Goal: Communication & Community: Share content

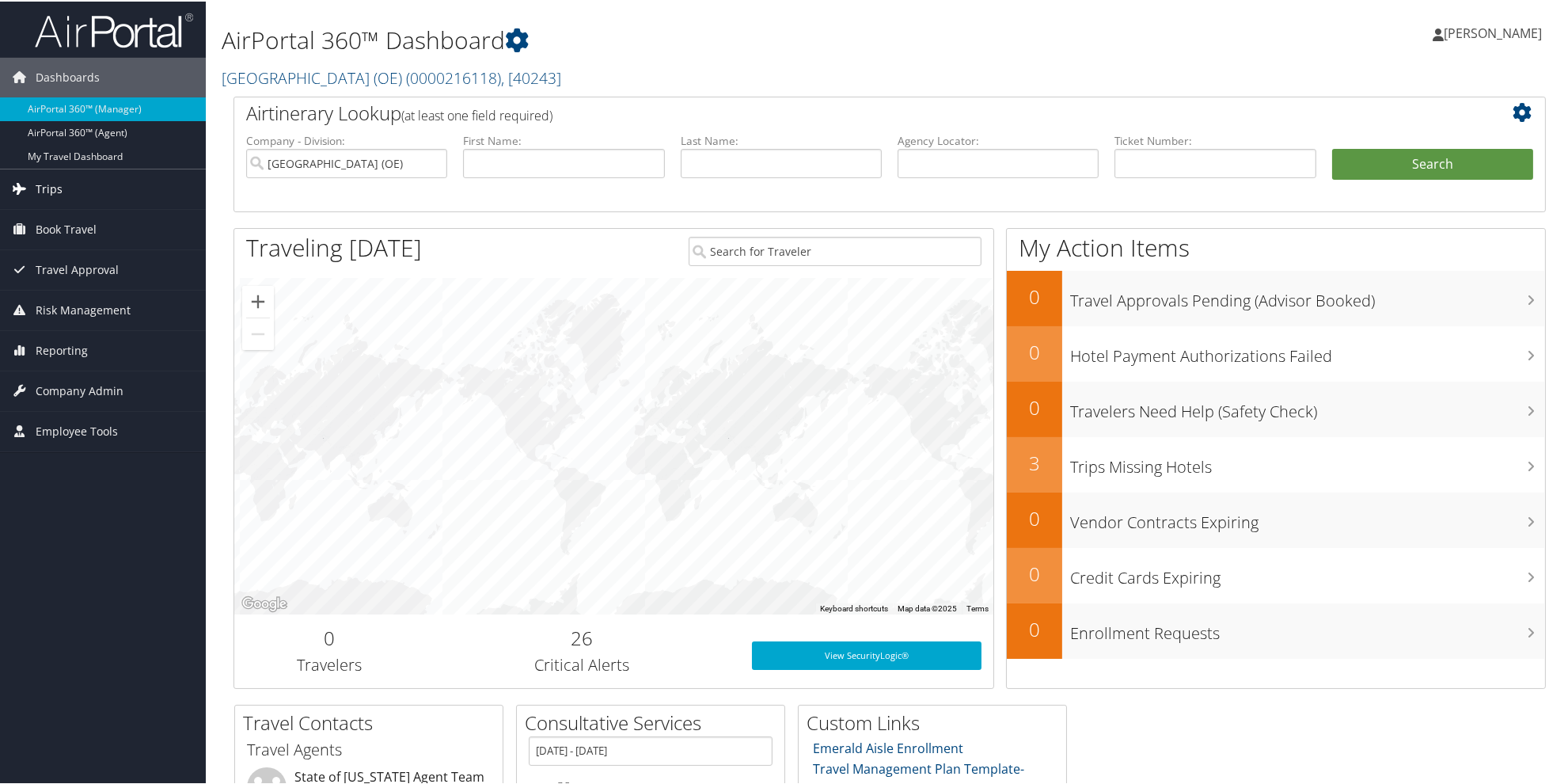
click at [51, 195] on span "Trips" at bounding box center [49, 188] width 27 height 40
drag, startPoint x: 74, startPoint y: 225, endPoint x: 739, endPoint y: 131, distance: 671.6
click at [76, 224] on link "Airtinerary® Lookup" at bounding box center [103, 220] width 206 height 23
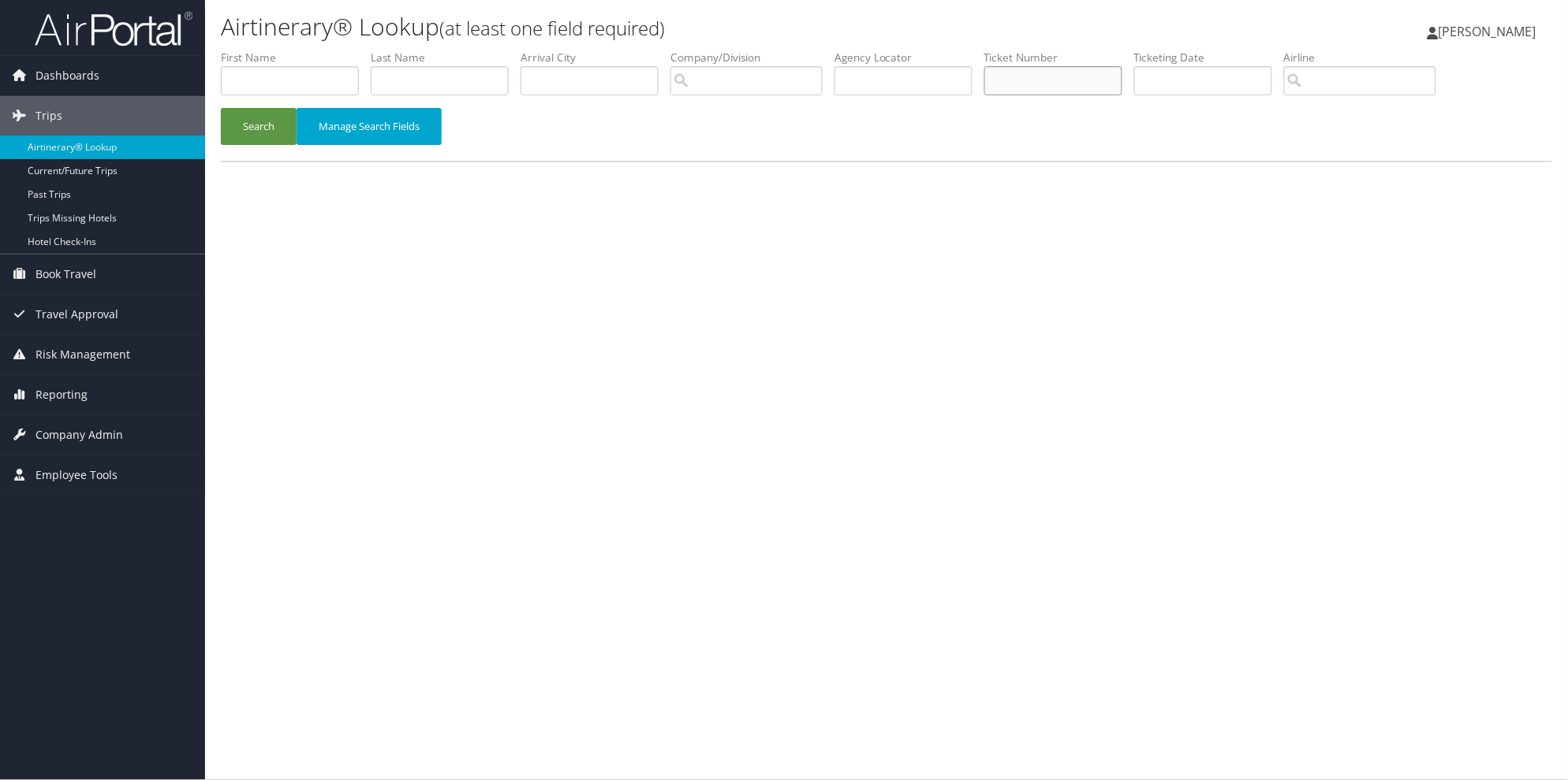
click at [1050, 81] on input "text" at bounding box center [1053, 81] width 138 height 30
type input "8900892932385"
click at [258, 122] on button "Search" at bounding box center [258, 126] width 75 height 37
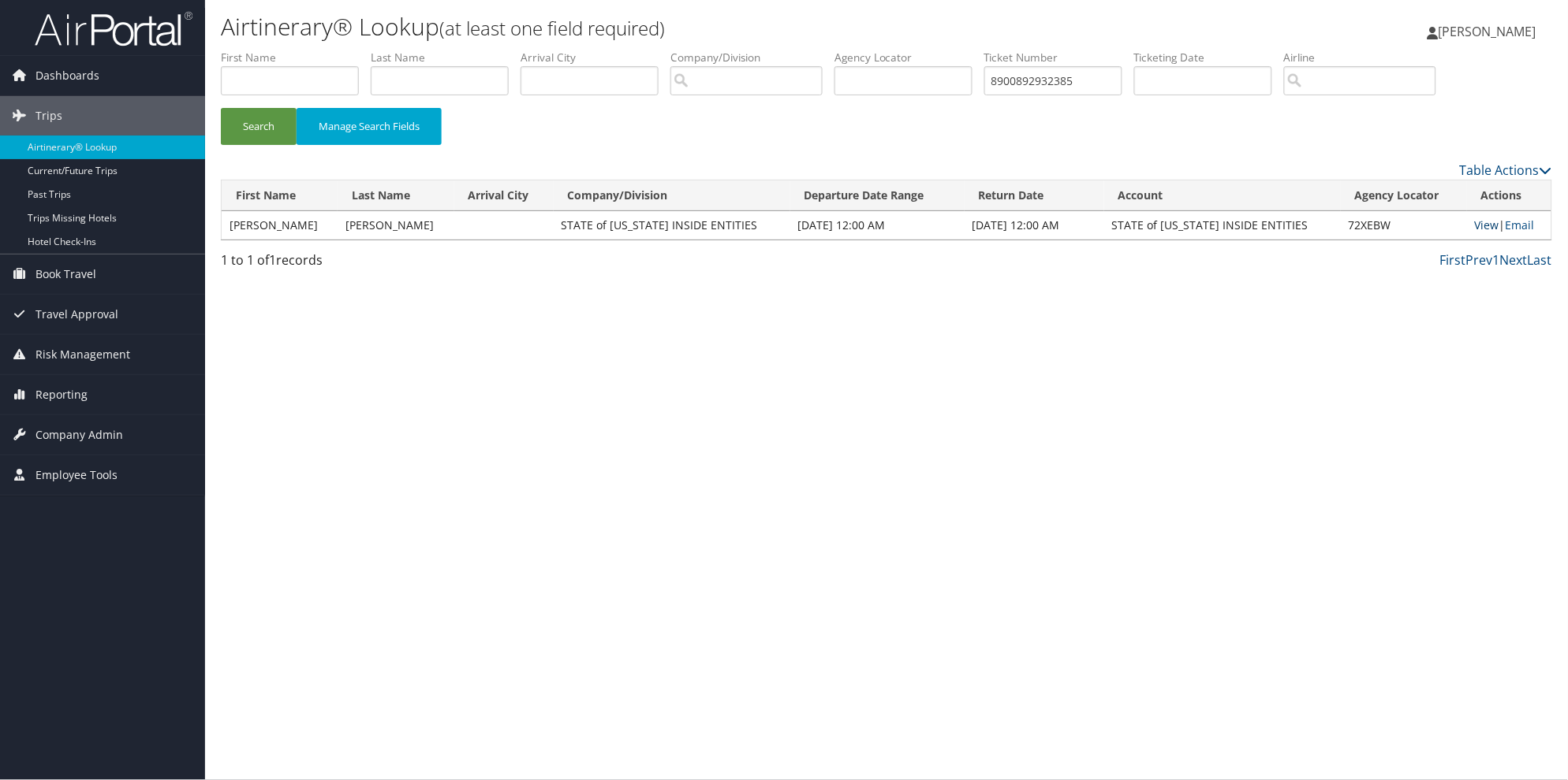
click at [1475, 223] on link "View" at bounding box center [1486, 225] width 24 height 15
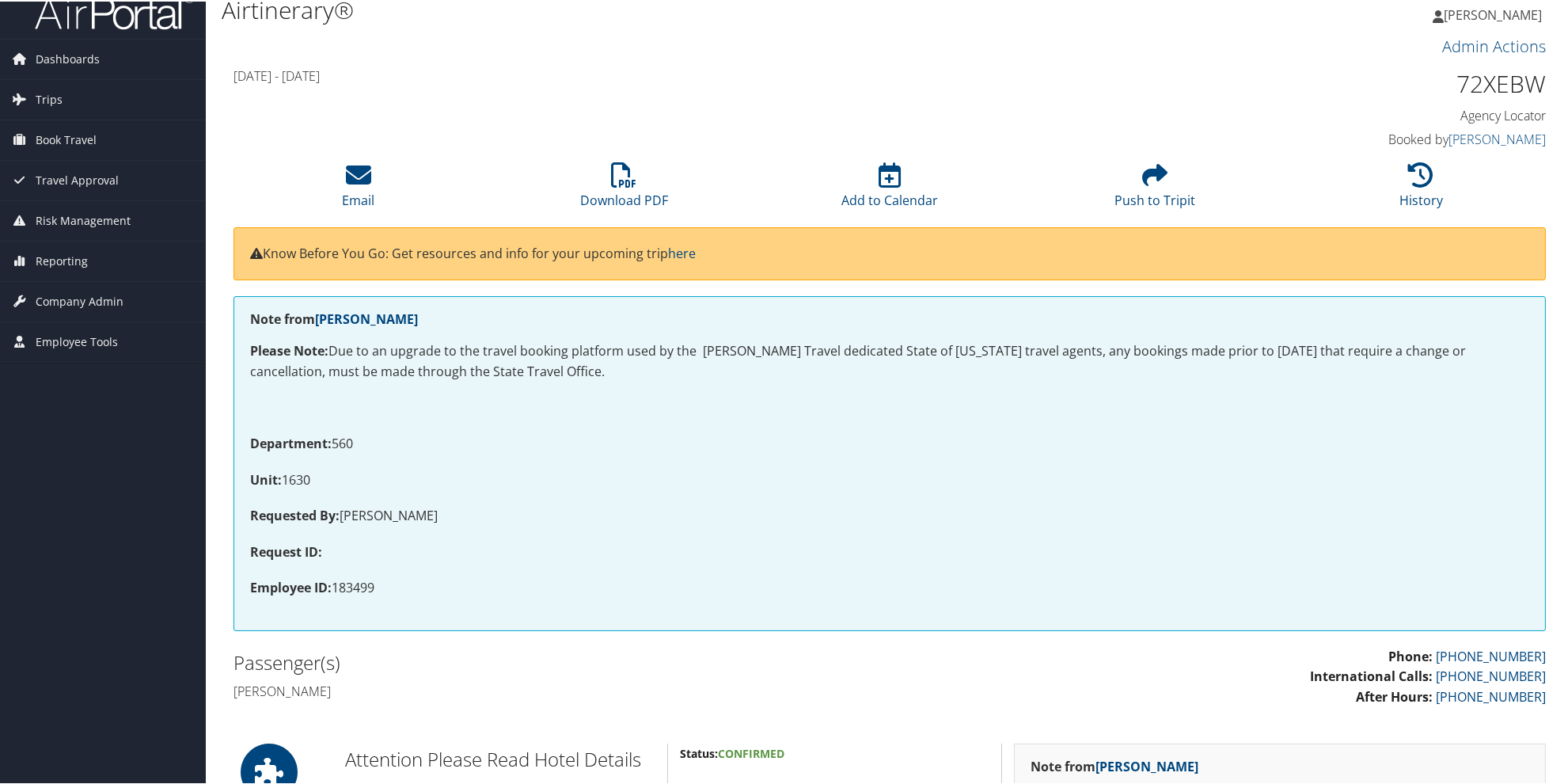
scroll to position [9, 0]
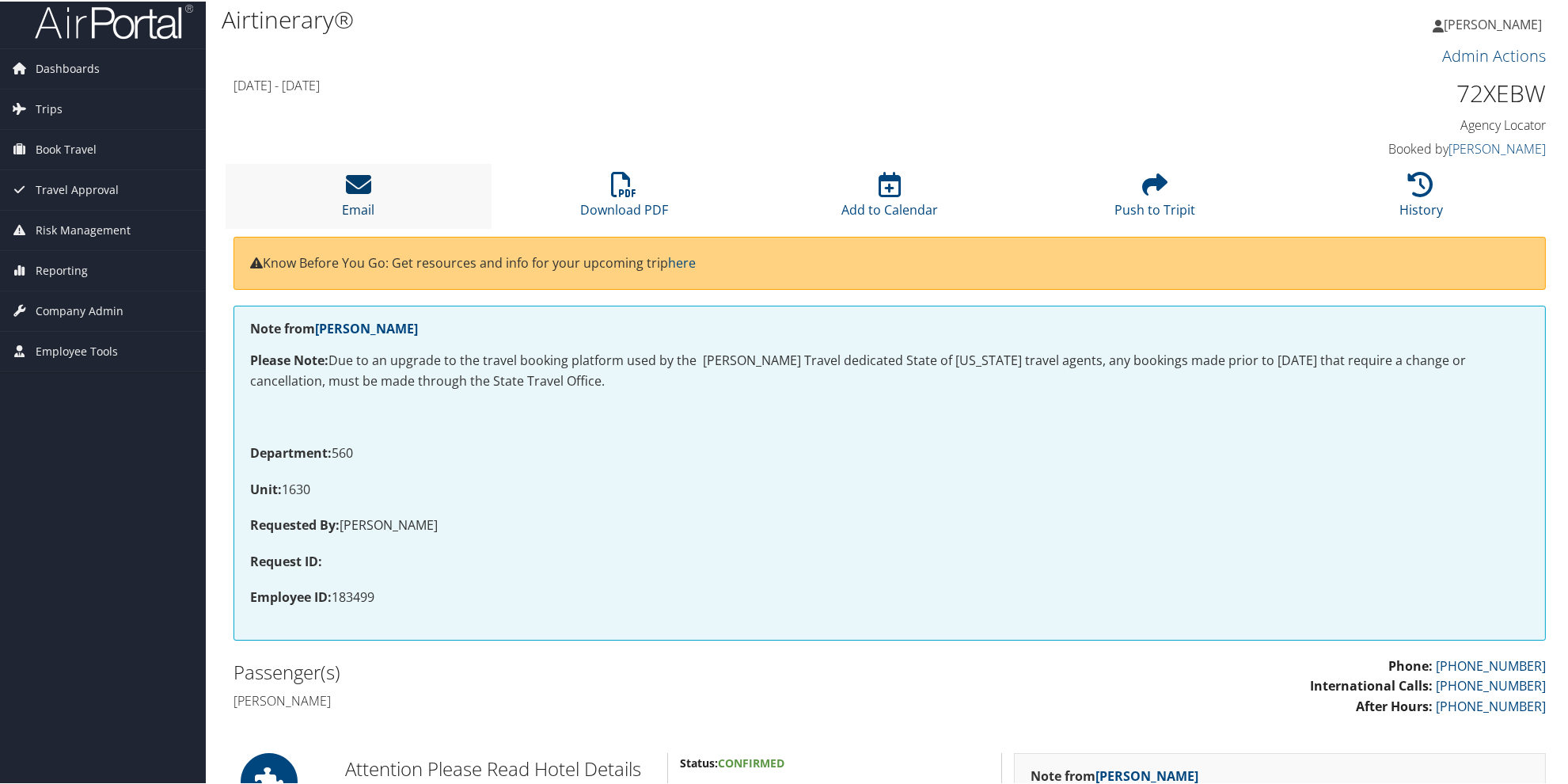
click at [368, 191] on icon at bounding box center [359, 183] width 25 height 25
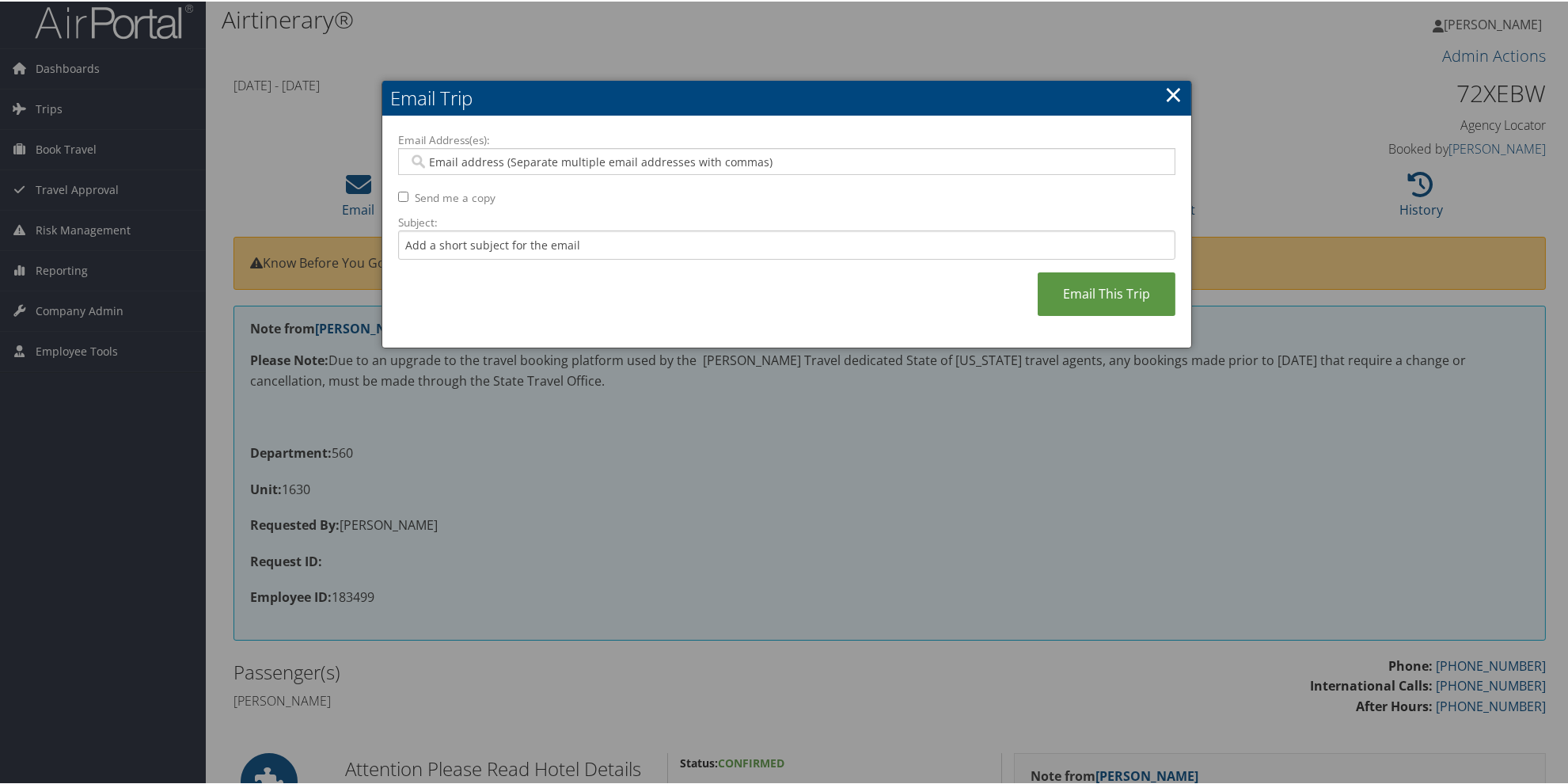
click at [427, 152] on input "Email Address(es):" at bounding box center [786, 160] width 756 height 16
paste input "[DOMAIN_NAME][US_STATE]"
type input "[DOMAIN_NAME][US_STATE]"
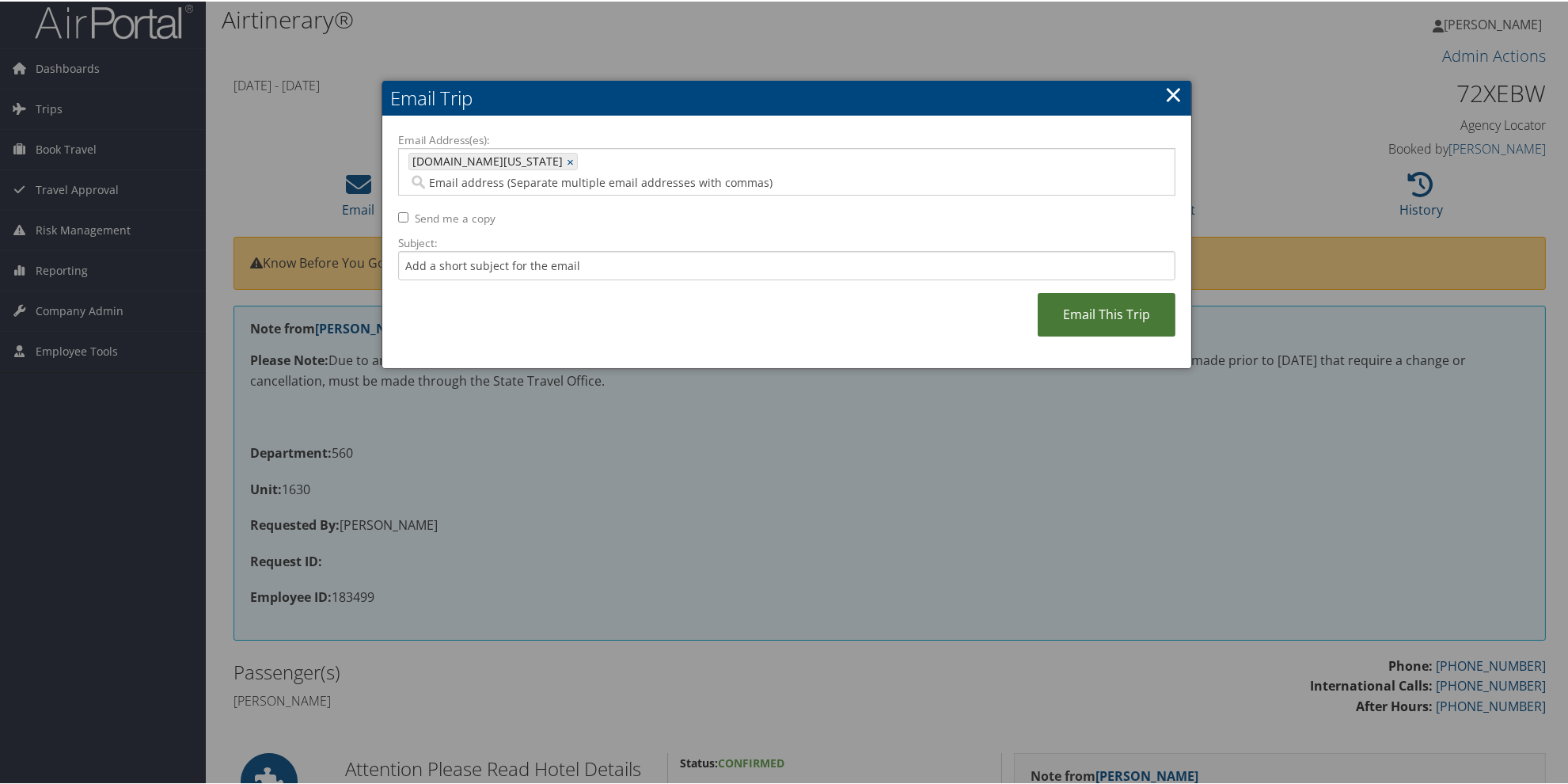
click at [1115, 297] on link "Email This Trip" at bounding box center [1107, 313] width 138 height 43
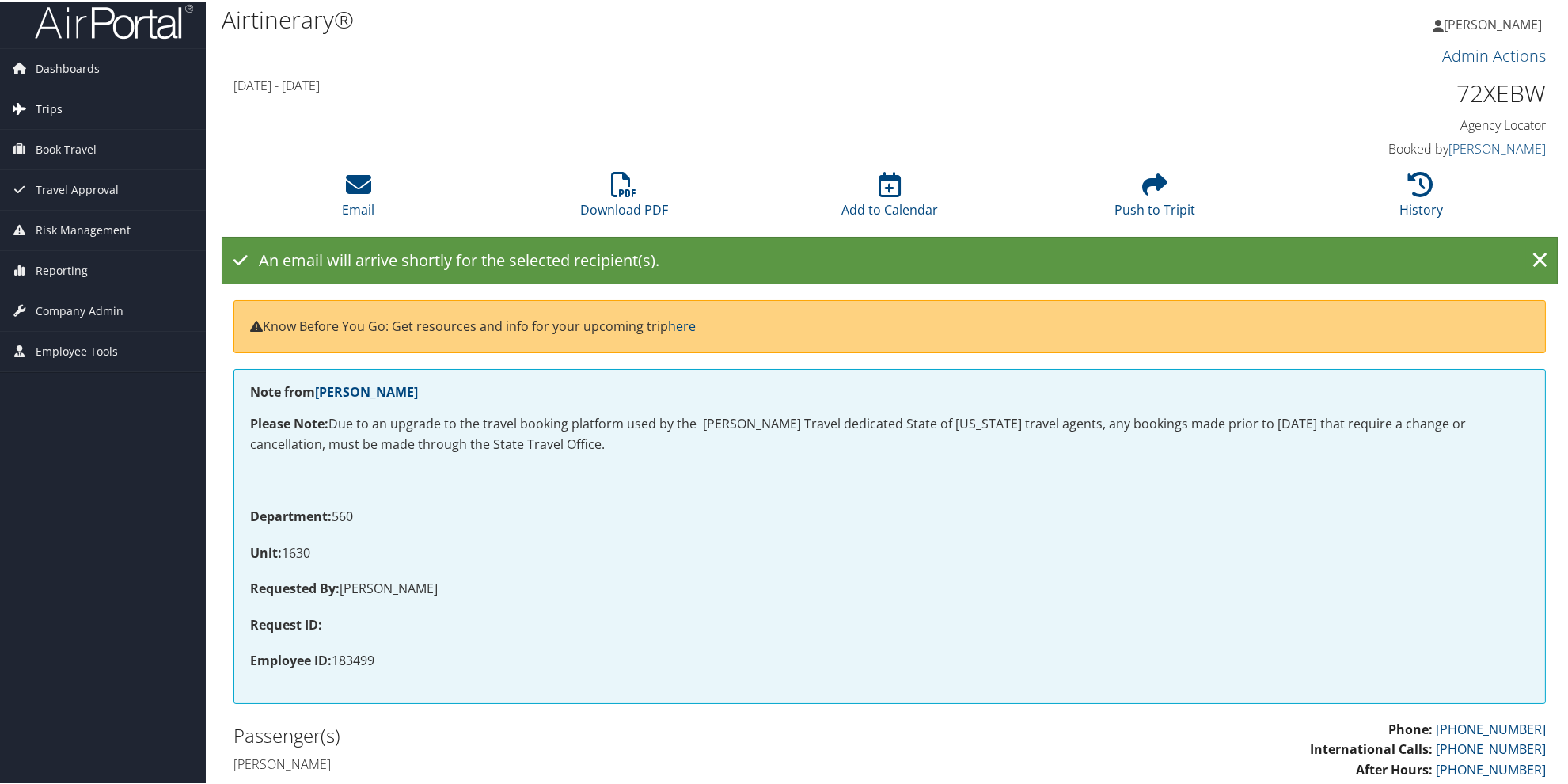
click at [51, 102] on span "Trips" at bounding box center [49, 108] width 27 height 40
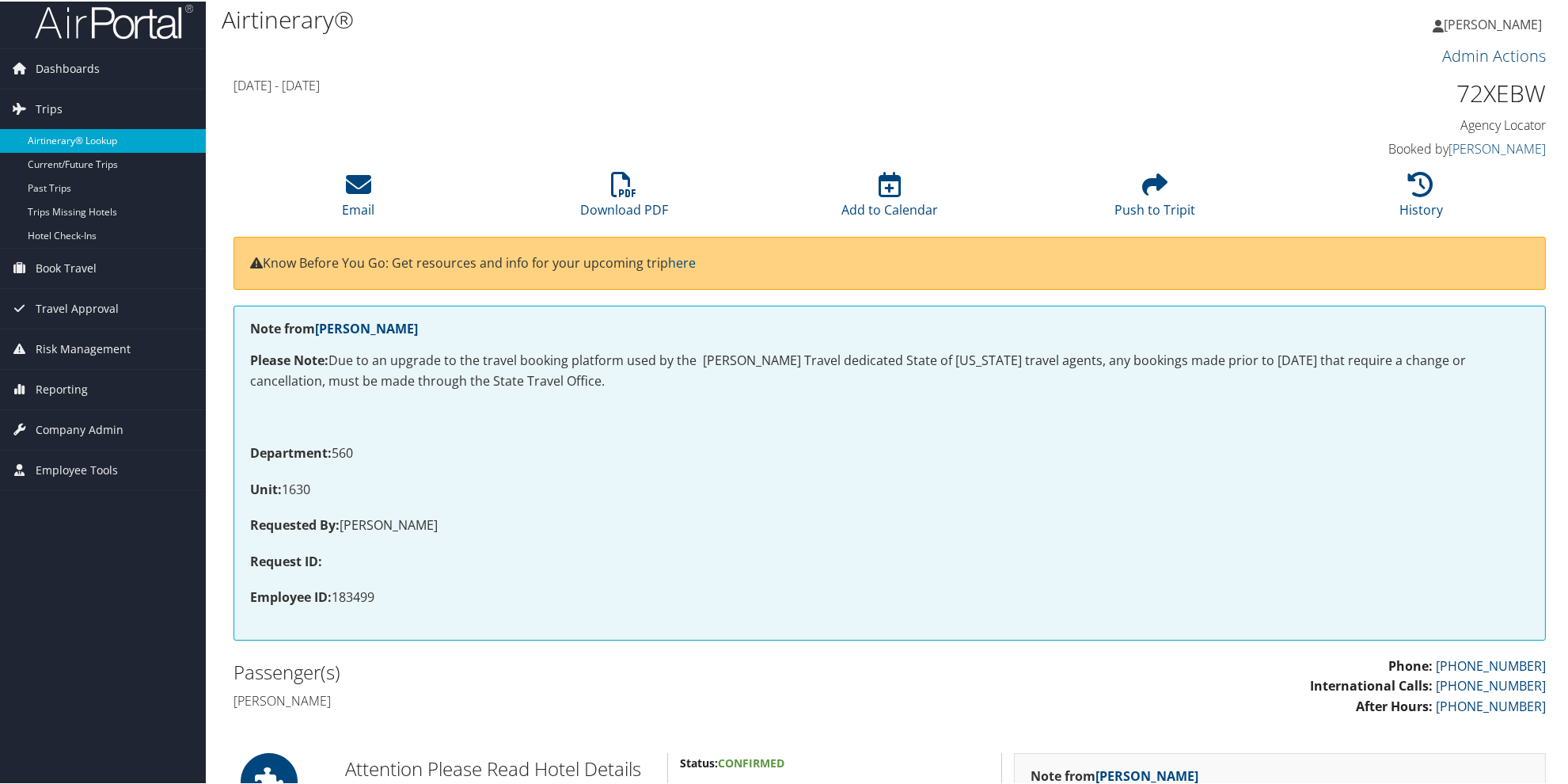
click at [100, 143] on link "Airtinerary® Lookup" at bounding box center [103, 140] width 206 height 23
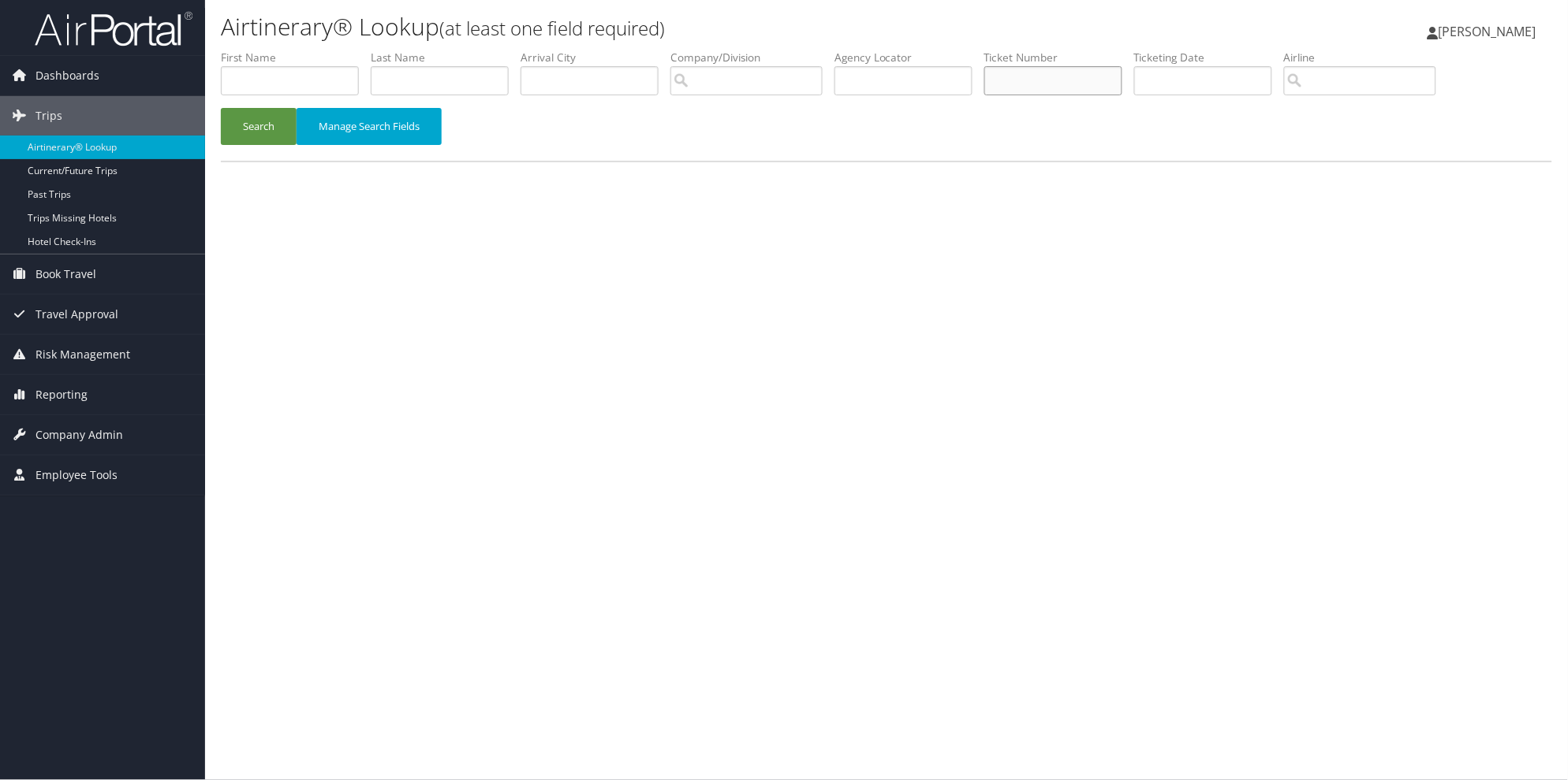
click at [1053, 81] on input "text" at bounding box center [1053, 81] width 138 height 30
type input "8900892932379"
click at [255, 119] on button "Search" at bounding box center [258, 126] width 75 height 37
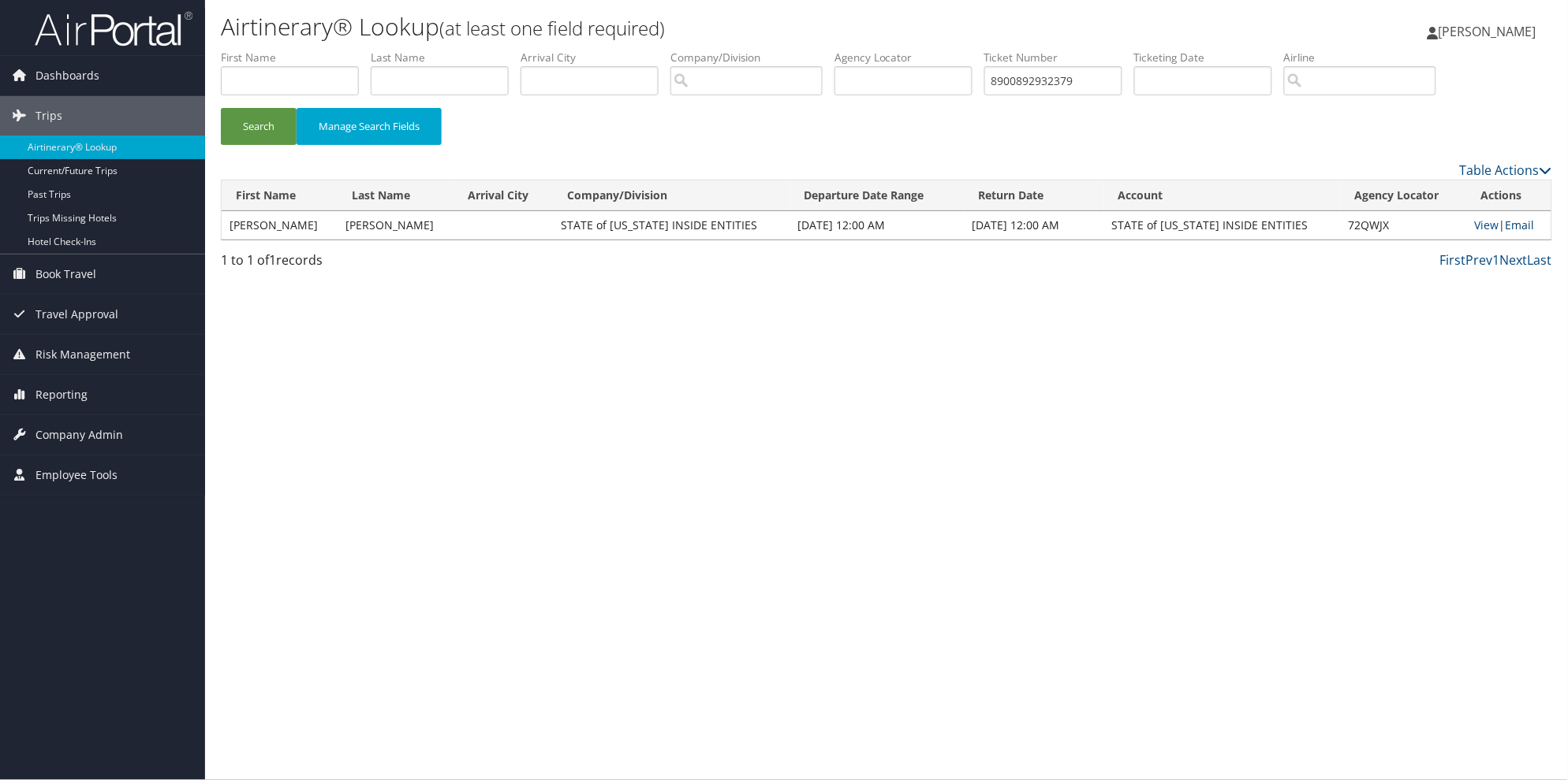
click at [1511, 223] on link "Email" at bounding box center [1520, 225] width 30 height 15
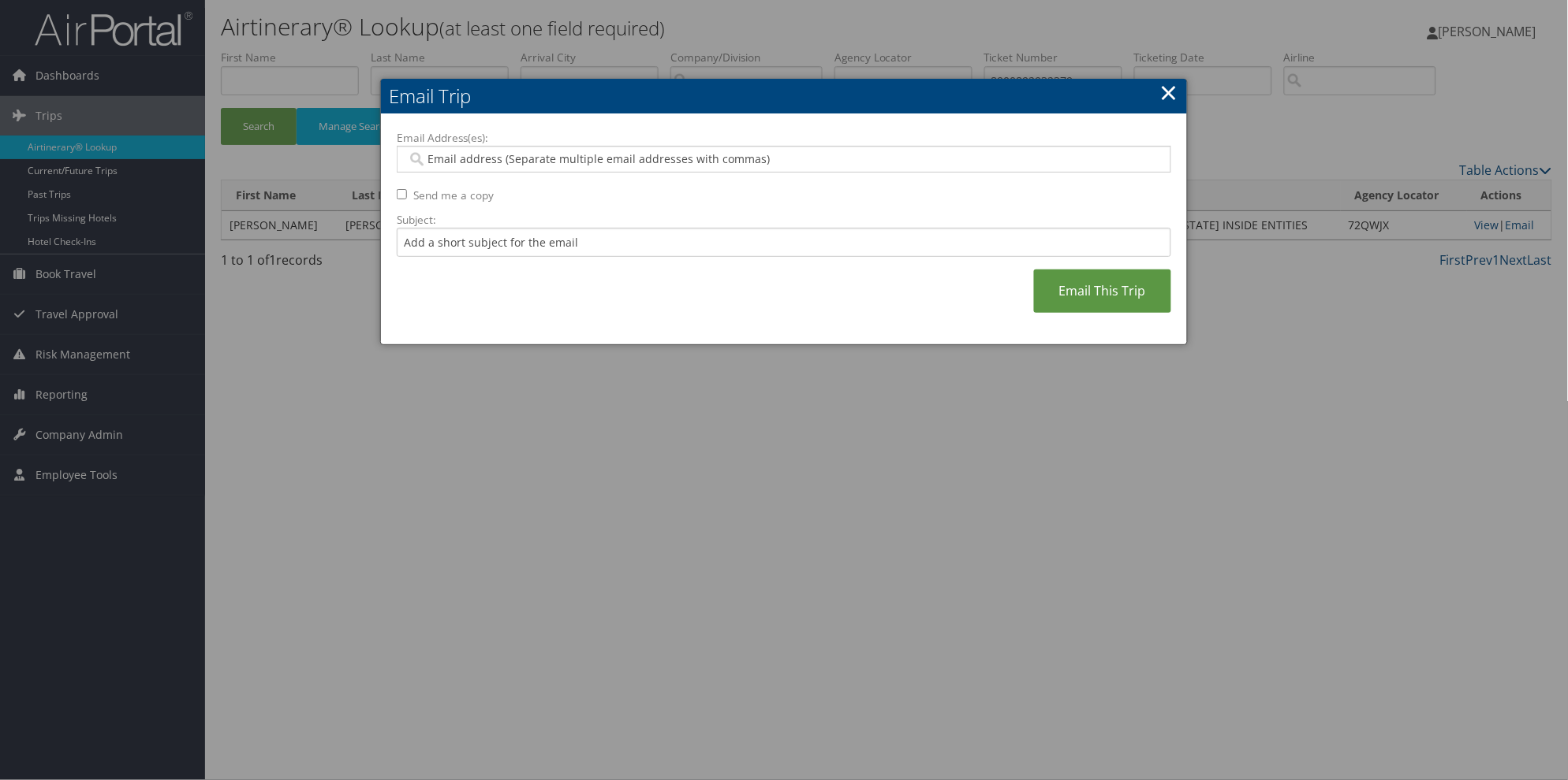
click at [426, 161] on input "Email Address(es):" at bounding box center [783, 159] width 753 height 16
paste input "[DOMAIN_NAME][US_STATE]"
type input "[DOMAIN_NAME][US_STATE]"
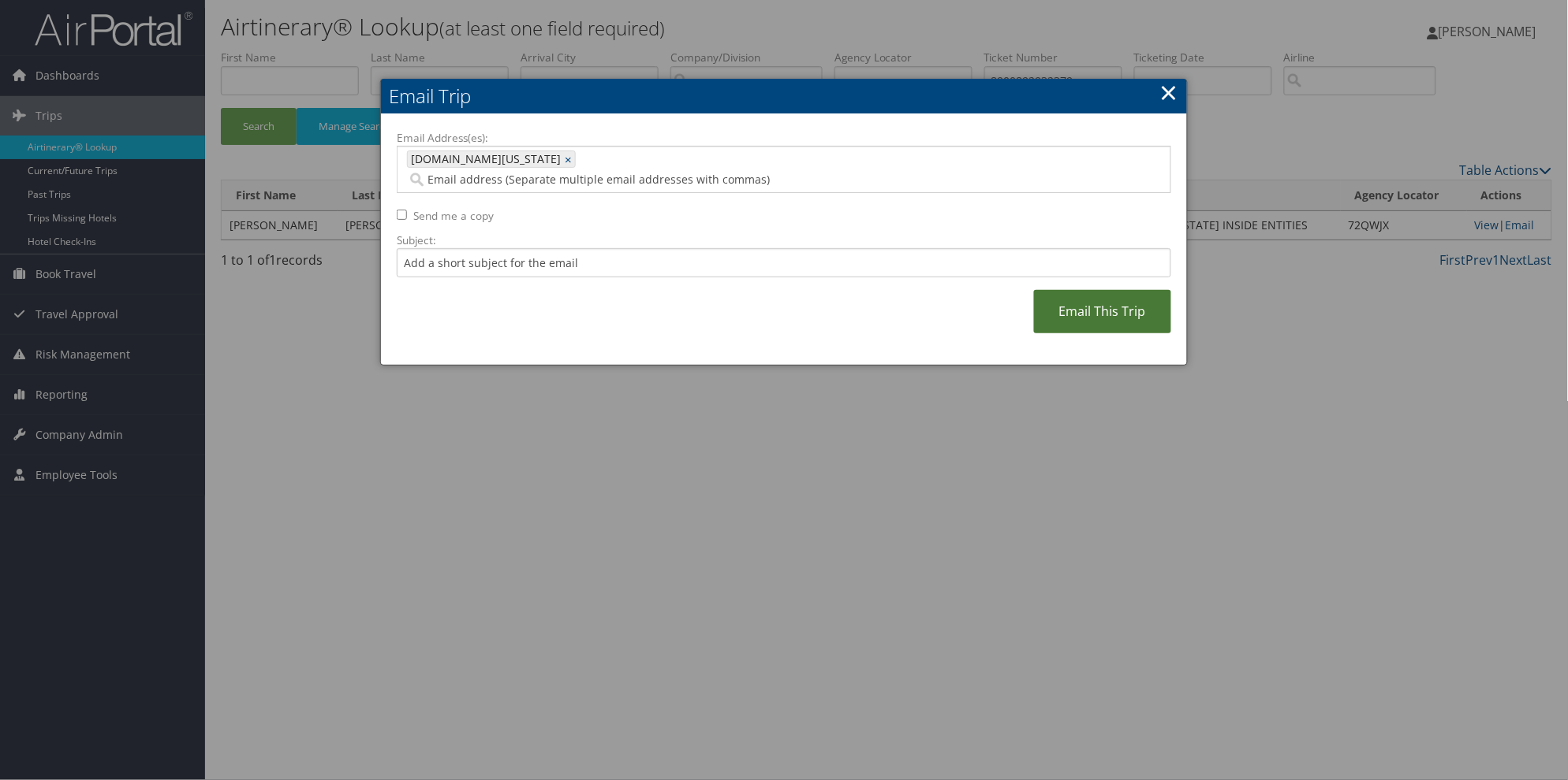
click at [1101, 293] on link "Email This Trip" at bounding box center [1102, 312] width 137 height 43
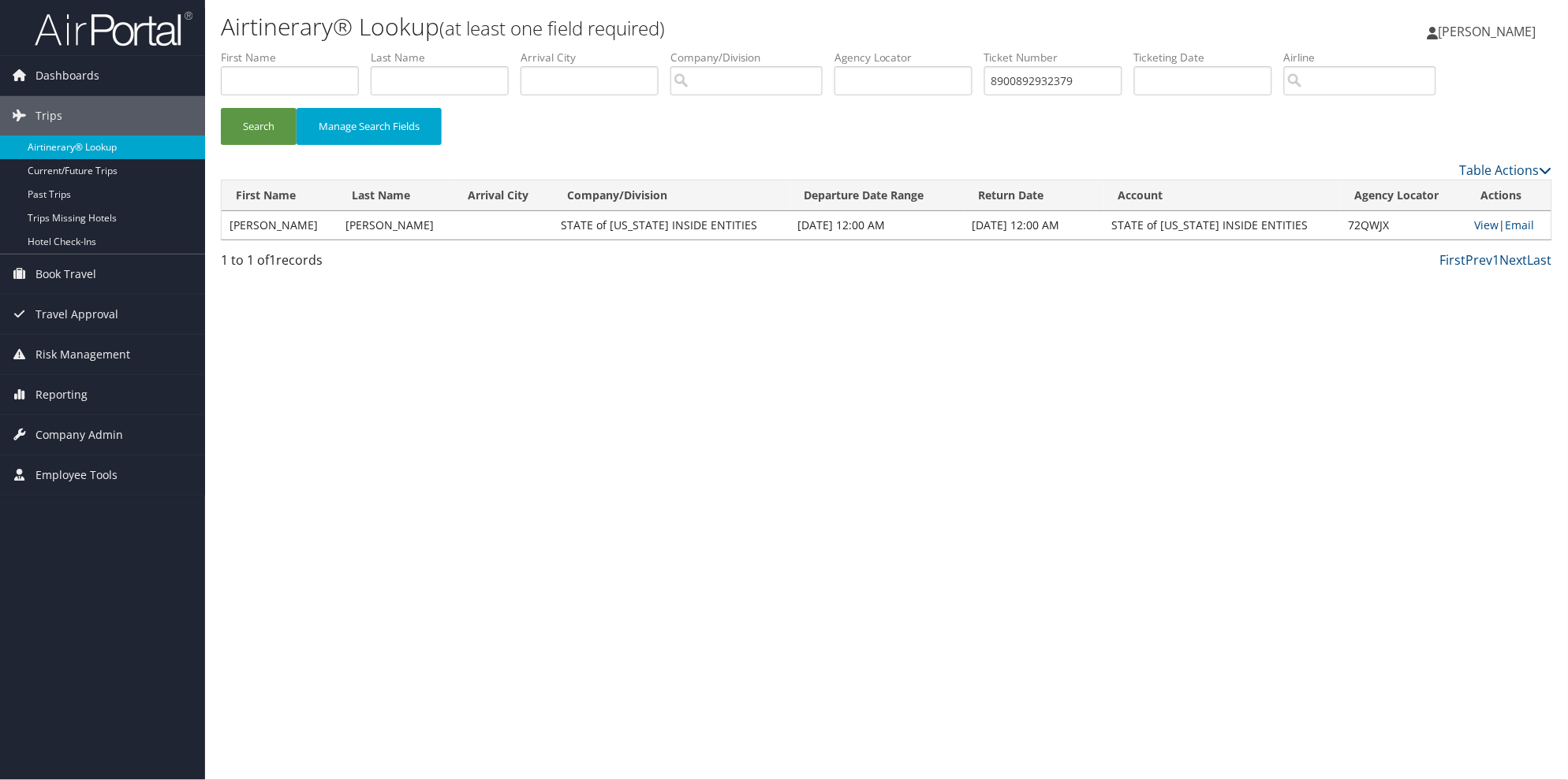
click at [75, 147] on link "Airtinerary® Lookup" at bounding box center [102, 147] width 205 height 23
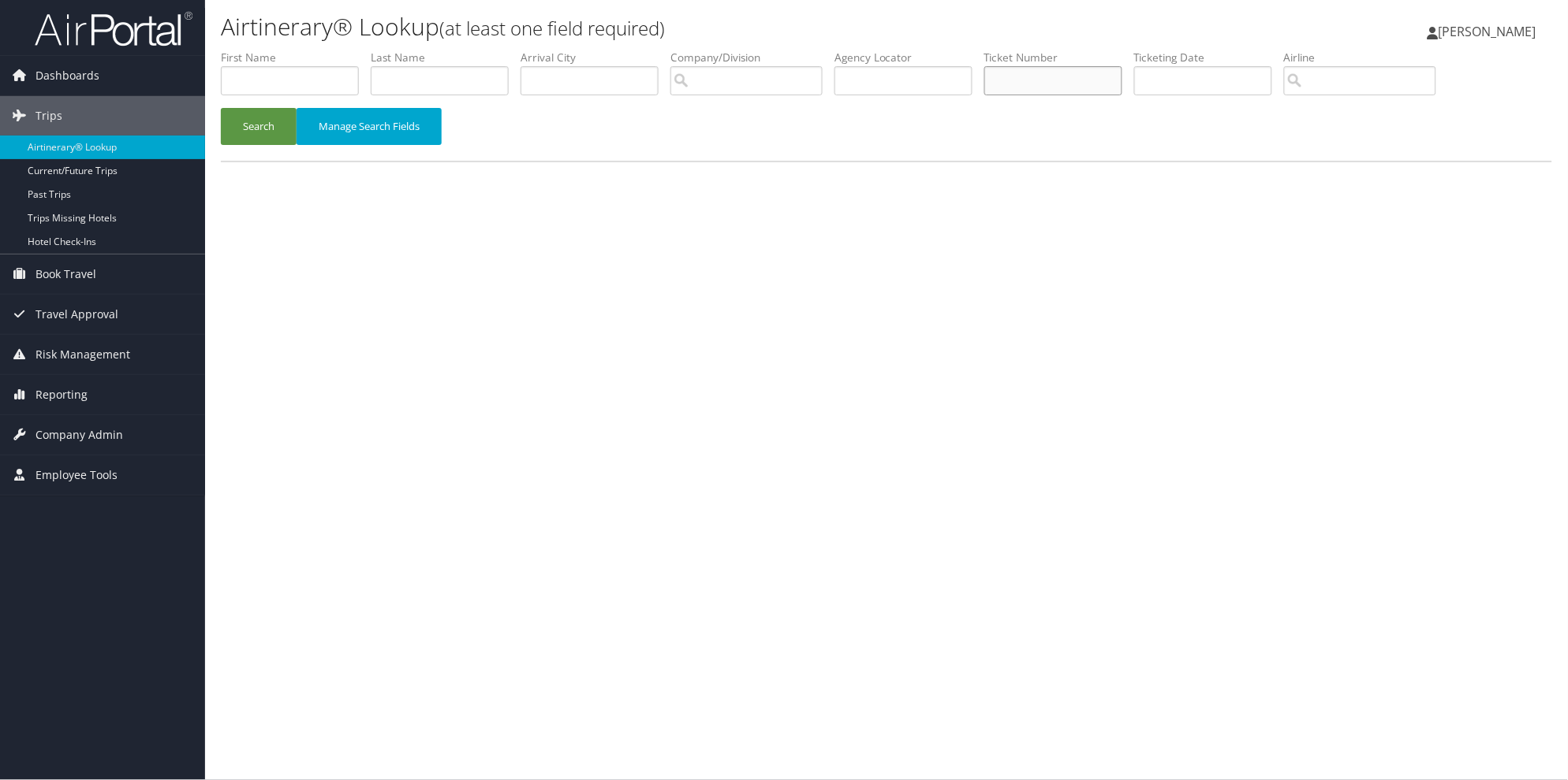
click at [1049, 80] on input "text" at bounding box center [1053, 81] width 138 height 30
type input "8900892932381"
click at [220, 108] on button "Search" at bounding box center [258, 126] width 75 height 37
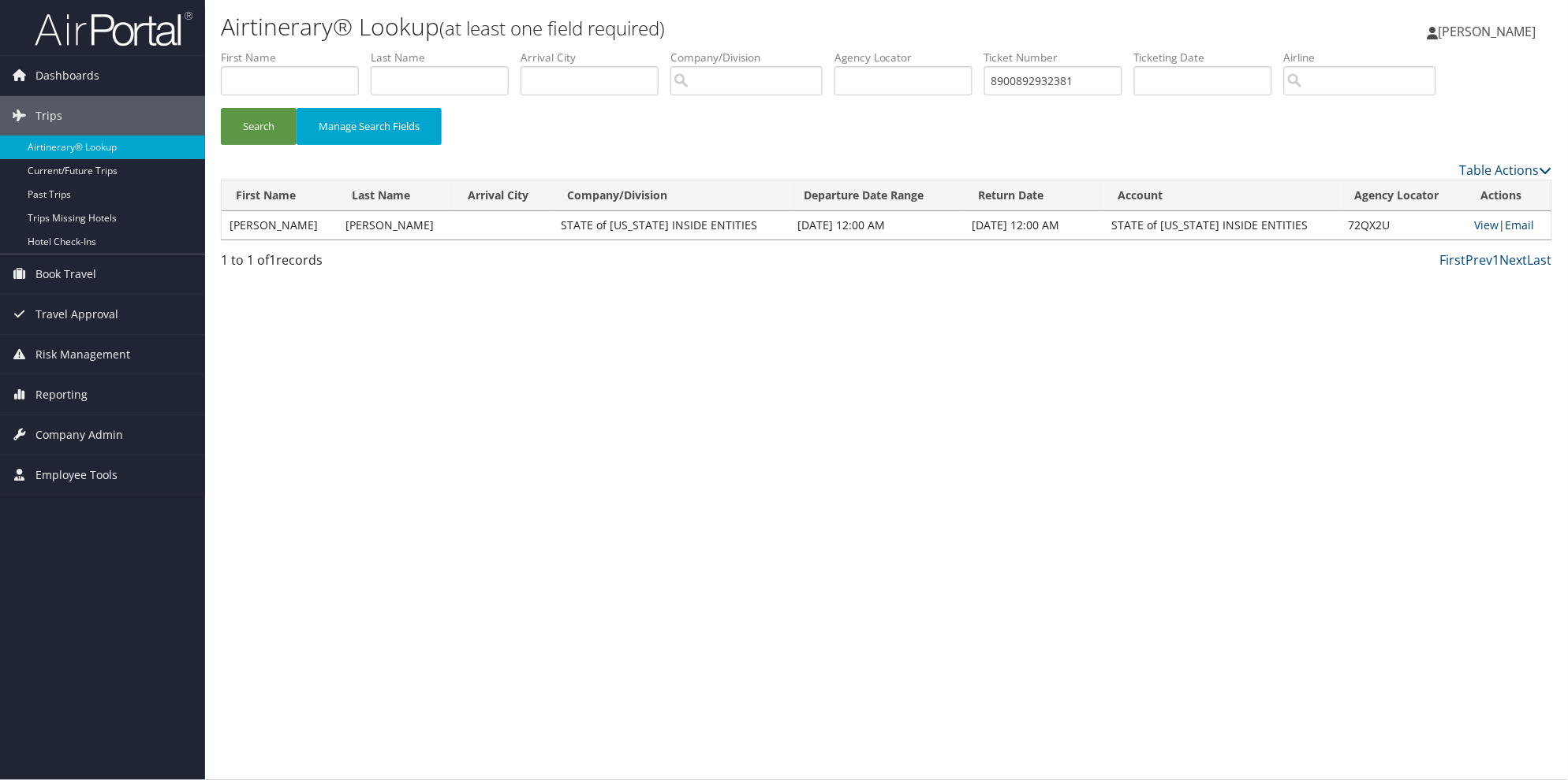
click at [1511, 227] on link "Email" at bounding box center [1520, 225] width 30 height 15
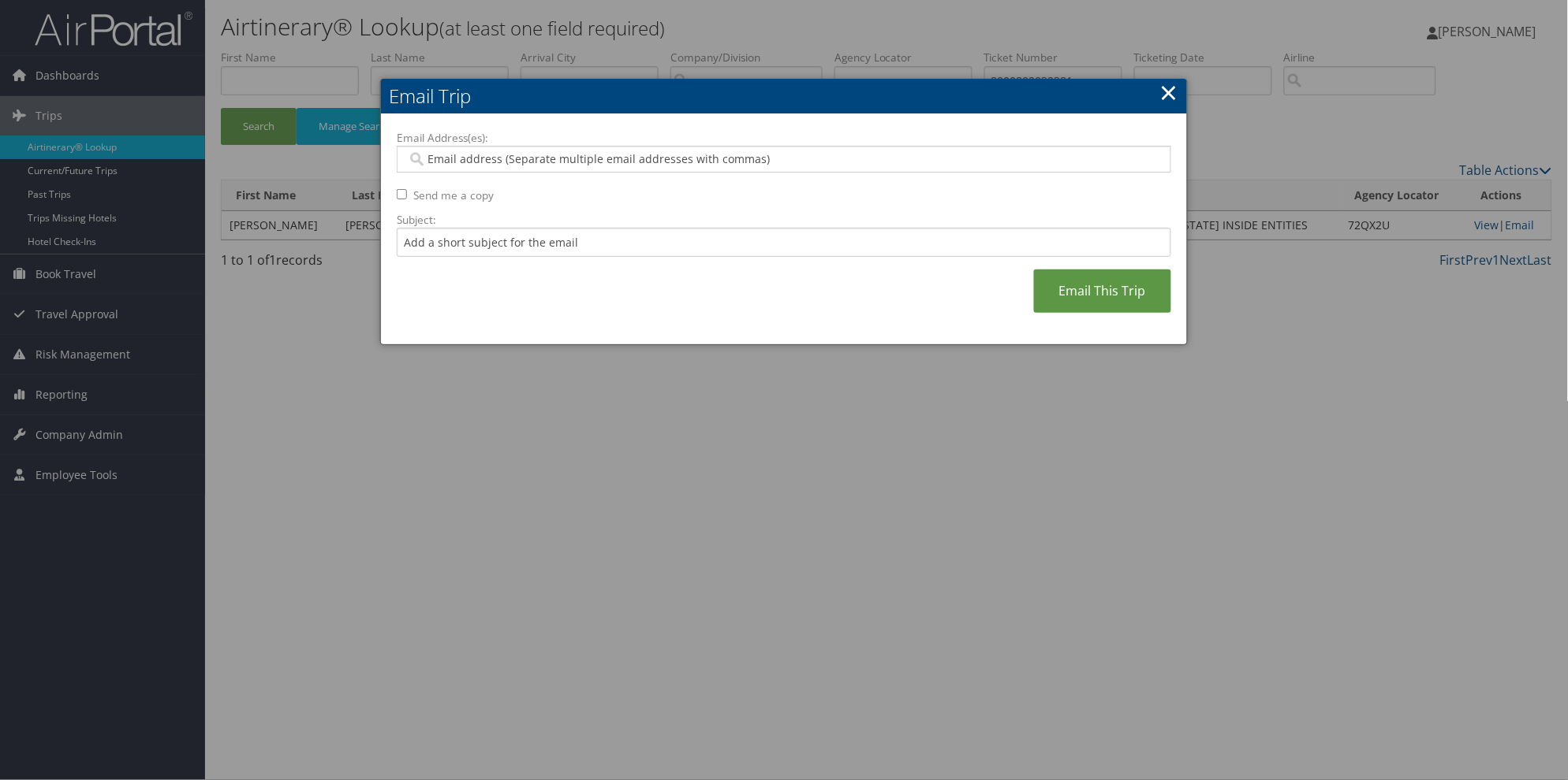
click at [429, 155] on input "Email Address(es):" at bounding box center [783, 159] width 753 height 16
paste input "[DOMAIN_NAME][US_STATE]"
type input "[DOMAIN_NAME][US_STATE]"
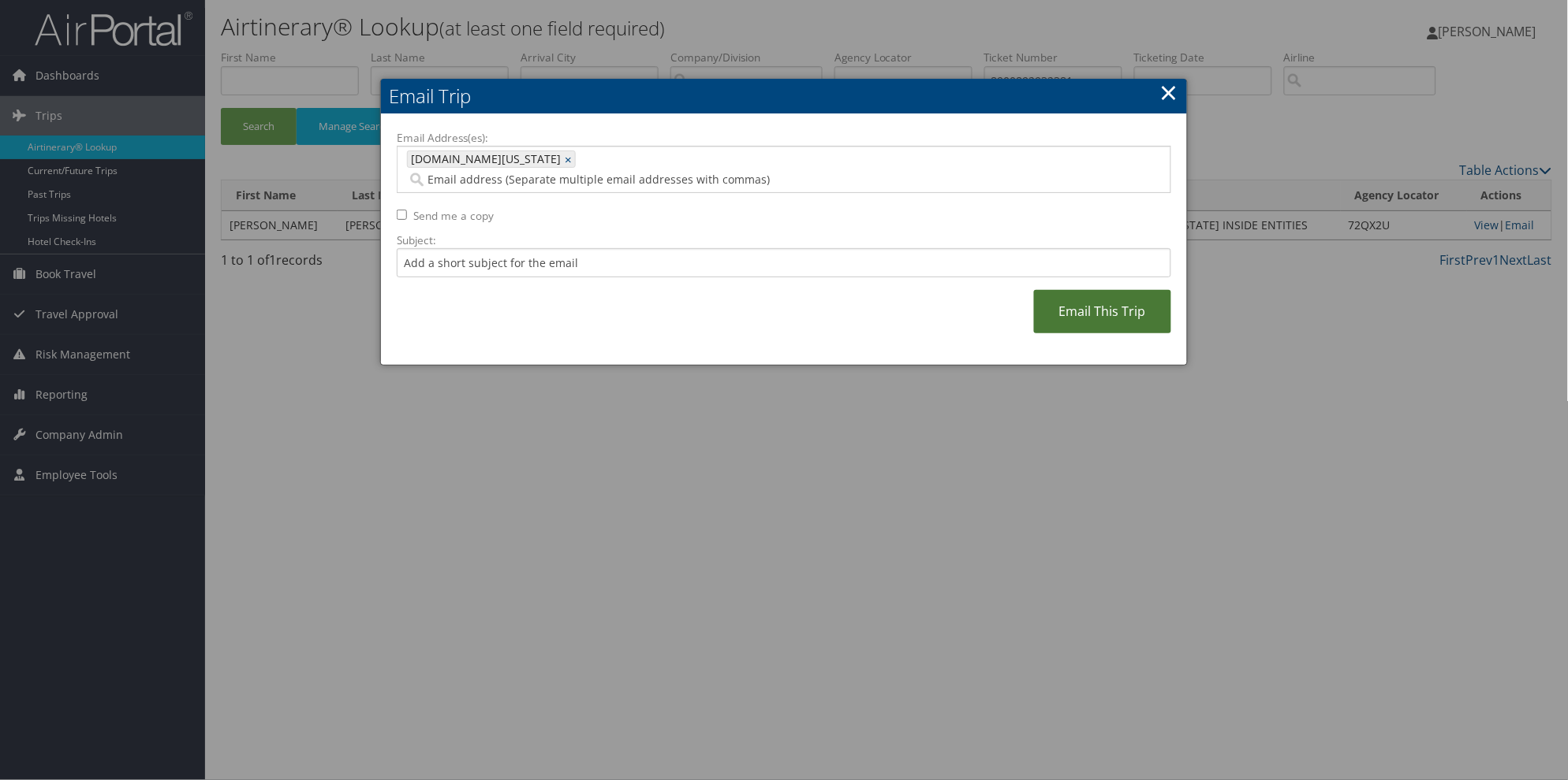
click at [1115, 297] on link "Email This Trip" at bounding box center [1102, 312] width 137 height 43
